Goal: Transaction & Acquisition: Purchase product/service

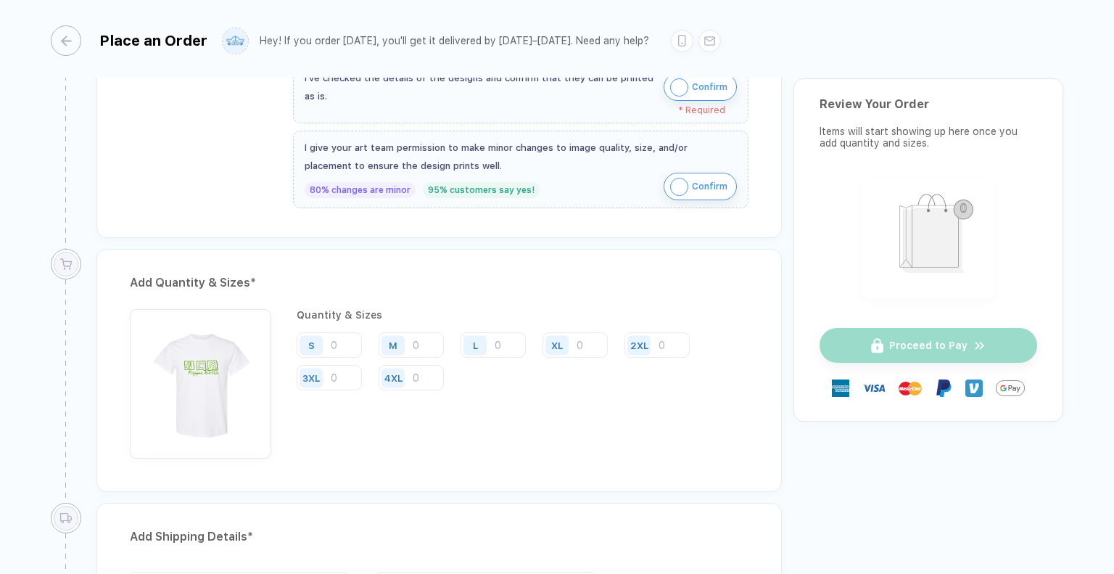
scroll to position [609, 0]
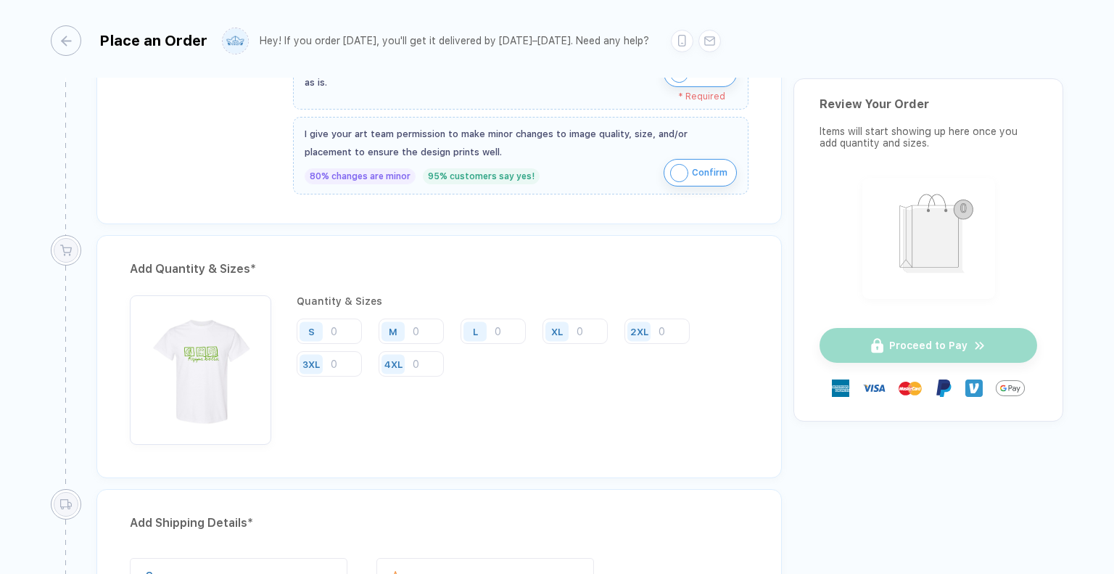
click at [541, 414] on div "Quantity & Sizes S M L XL 2XL 3XL 4XL" at bounding box center [523, 369] width 452 height 149
click at [428, 356] on input "number" at bounding box center [411, 363] width 65 height 25
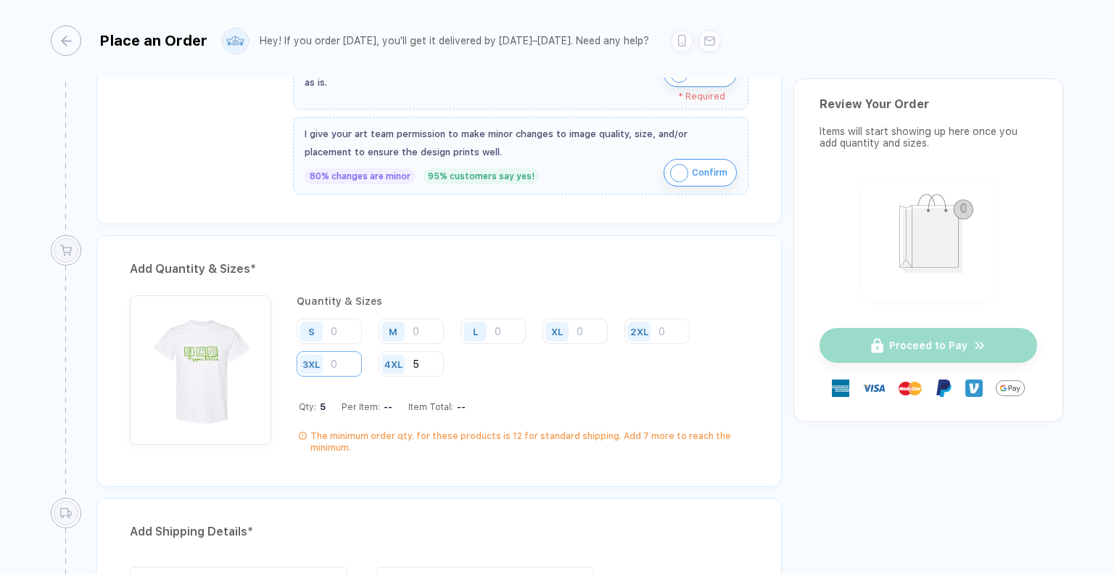
type input "5"
click at [353, 362] on input "number" at bounding box center [329, 363] width 65 height 25
type input "2"
click at [667, 329] on input "number" at bounding box center [657, 330] width 65 height 25
type input "2"
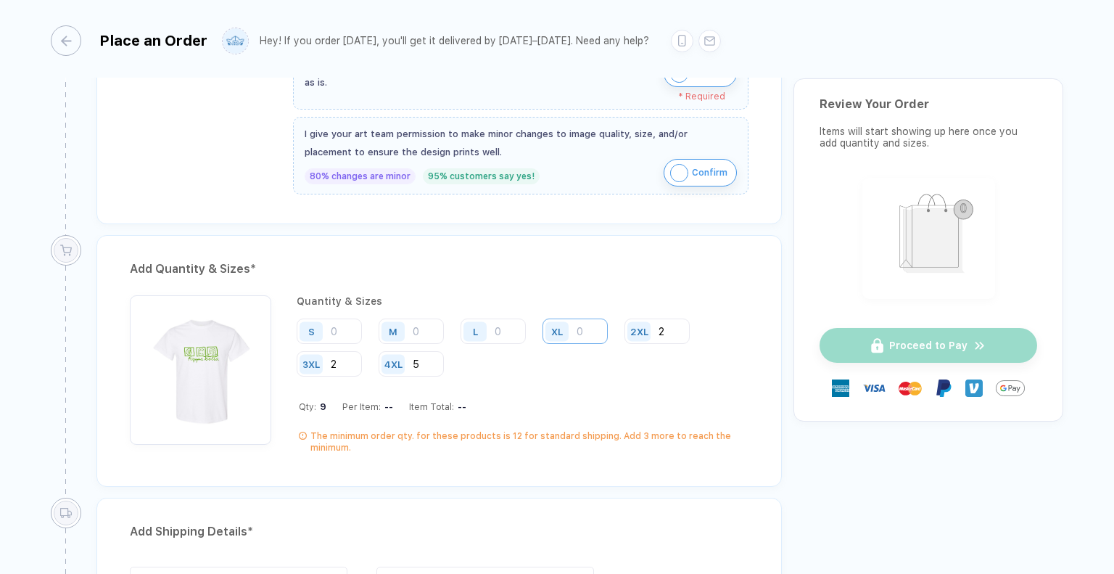
click at [596, 324] on input "number" at bounding box center [575, 330] width 65 height 25
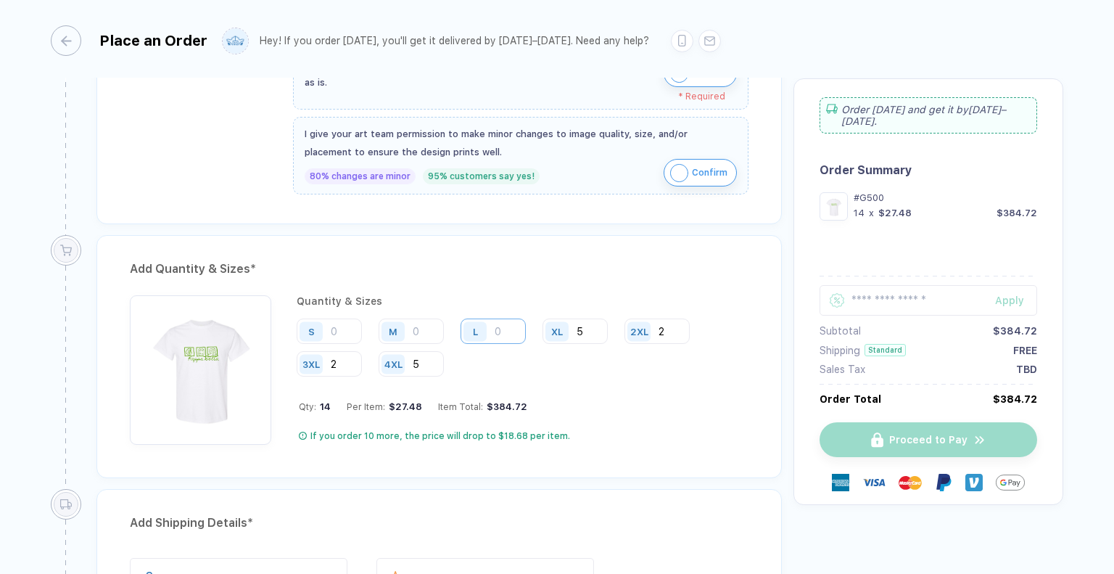
type input "5"
click at [515, 324] on input "number" at bounding box center [493, 330] width 65 height 25
type input "5"
click at [429, 318] on input "number" at bounding box center [411, 330] width 65 height 25
type input "5"
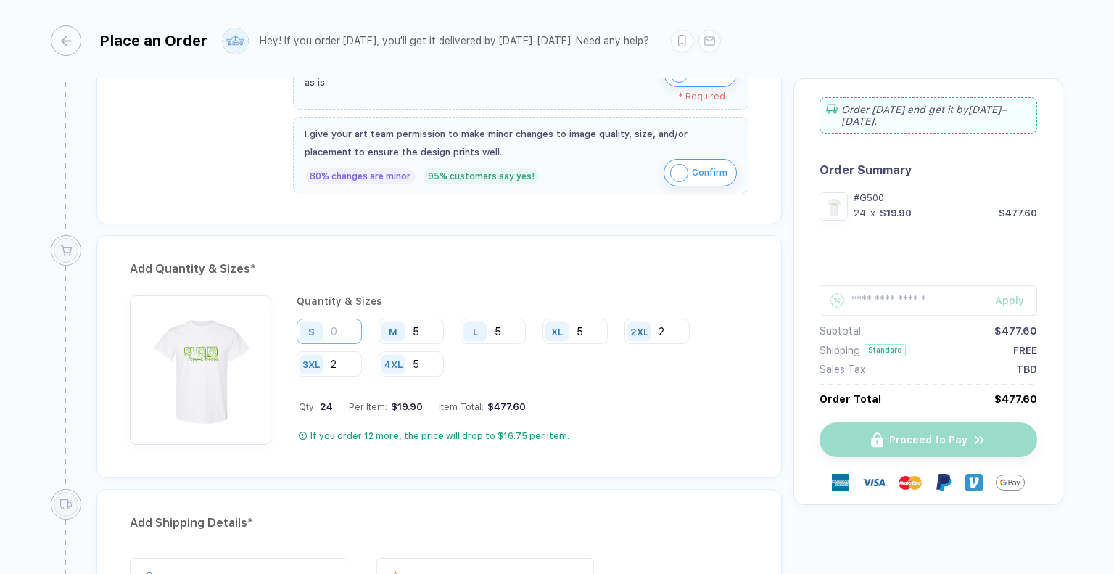
click at [334, 320] on input "number" at bounding box center [329, 330] width 65 height 25
type input "5"
click at [424, 326] on input "5" at bounding box center [411, 330] width 65 height 25
type input "8"
click at [511, 329] on input "5" at bounding box center [493, 330] width 65 height 25
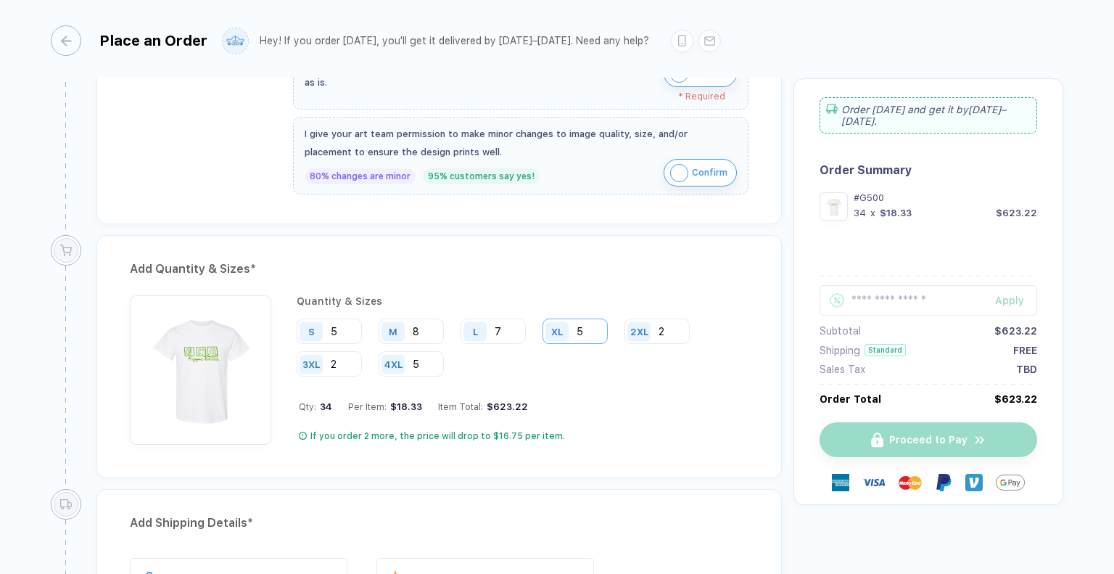
type input "7"
click at [588, 328] on input "5" at bounding box center [575, 330] width 65 height 25
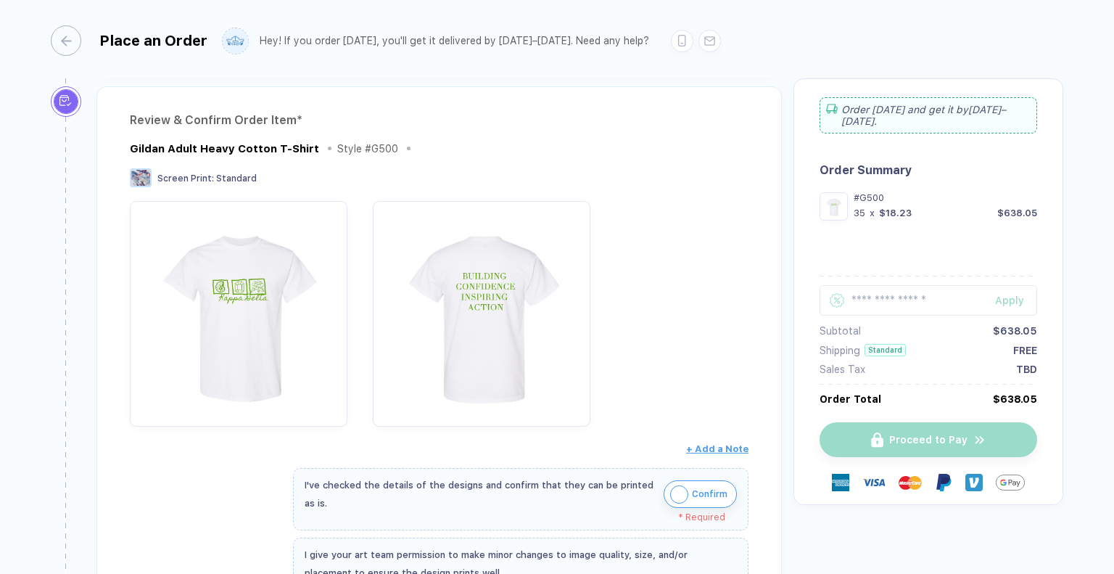
scroll to position [0, 0]
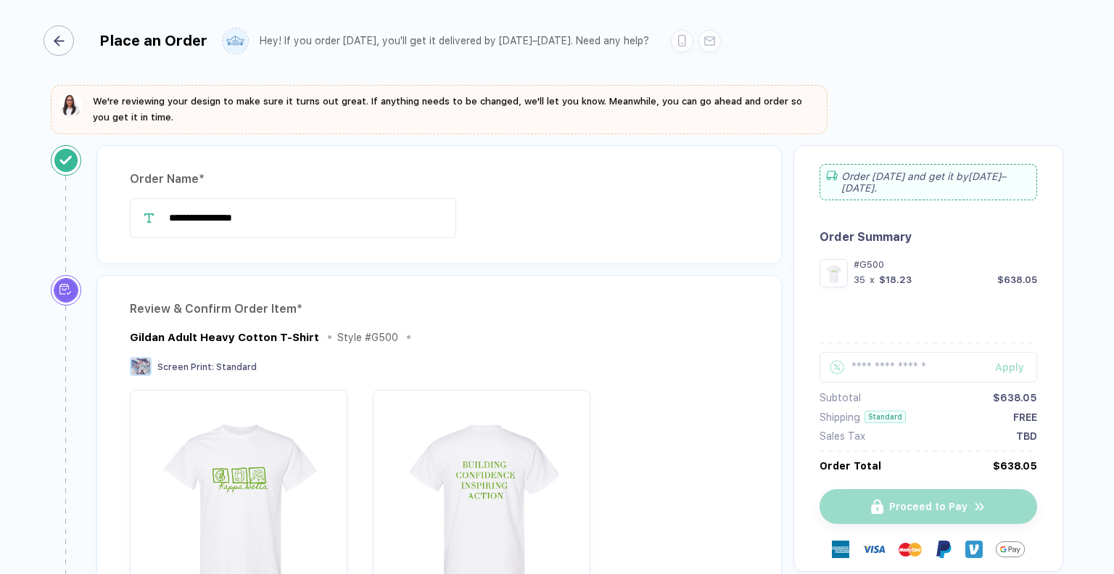
type input "6"
click at [75, 40] on button "button" at bounding box center [61, 40] width 30 height 30
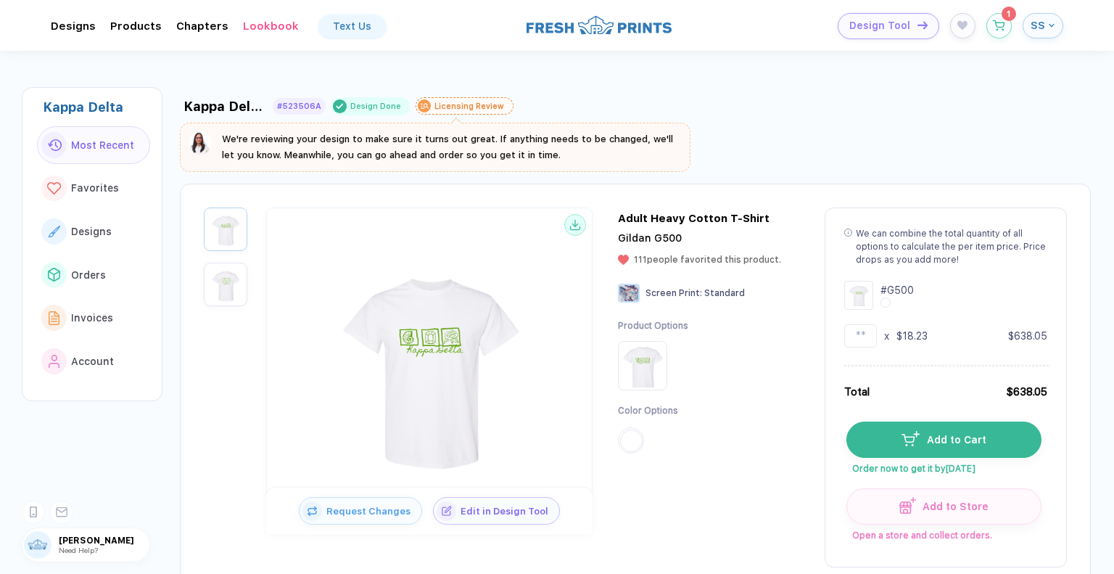
click at [450, 333] on img at bounding box center [429, 363] width 232 height 232
click at [489, 509] on span "Edit in Design Tool" at bounding box center [507, 507] width 103 height 11
